Goal: Communication & Community: Answer question/provide support

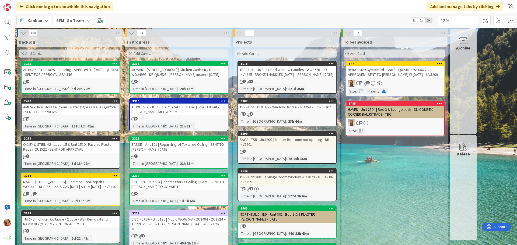
type input "1246"
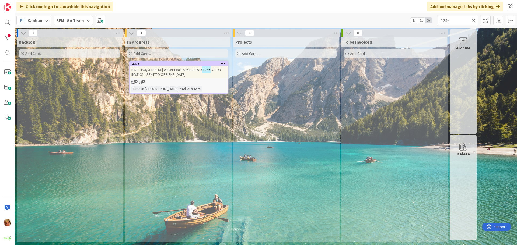
click at [177, 70] on span "BIDE - Lv5, 3 and 15 | Water Leak & Mould WO" at bounding box center [166, 69] width 71 height 5
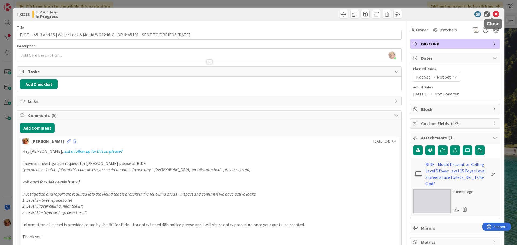
click at [494, 14] on icon at bounding box center [496, 14] width 6 height 6
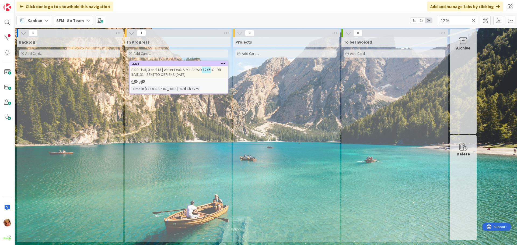
click at [474, 20] on icon at bounding box center [474, 20] width 4 height 5
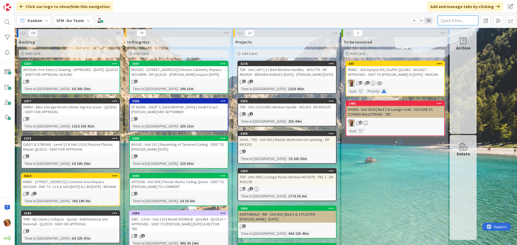
click at [456, 20] on input "text" at bounding box center [458, 21] width 40 height 10
type input "604"
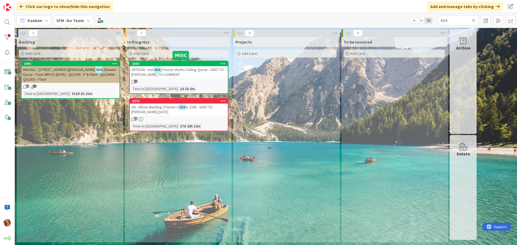
click at [178, 73] on span "| Plaster Works Ceiling Quote - SENT TO [PERSON_NAME] TO COMMENT." at bounding box center [177, 72] width 92 height 10
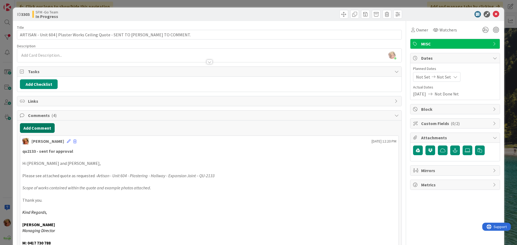
click at [49, 130] on button "Add Comment" at bounding box center [37, 128] width 35 height 10
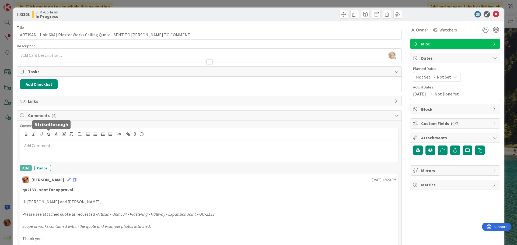
click at [60, 145] on p at bounding box center [209, 146] width 374 height 6
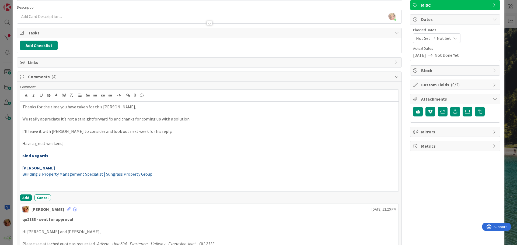
scroll to position [81, 0]
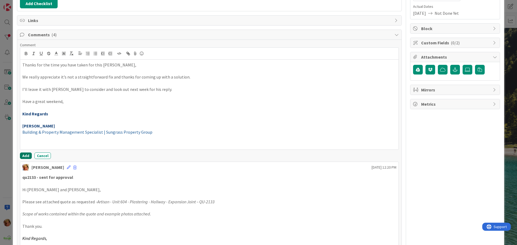
click at [25, 154] on button "Add" at bounding box center [26, 156] width 12 height 6
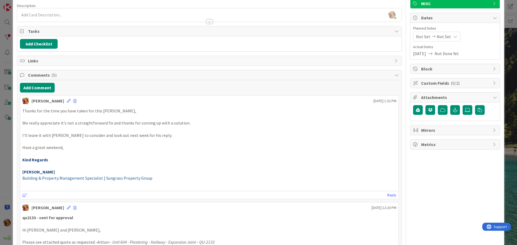
scroll to position [0, 0]
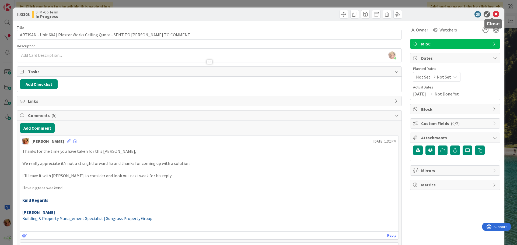
click at [493, 15] on icon at bounding box center [496, 14] width 6 height 6
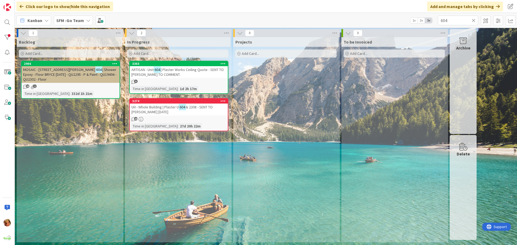
click at [473, 21] on icon at bounding box center [474, 20] width 4 height 5
